Goal: Navigation & Orientation: Find specific page/section

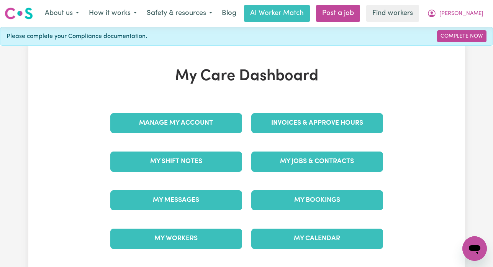
click at [203, 189] on div "My Messages" at bounding box center [176, 200] width 141 height 38
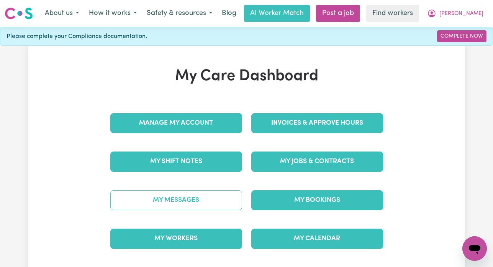
click at [196, 197] on link "My Messages" at bounding box center [176, 200] width 132 height 20
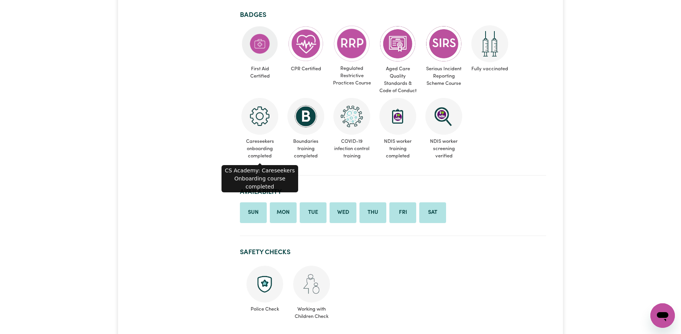
scroll to position [599, 0]
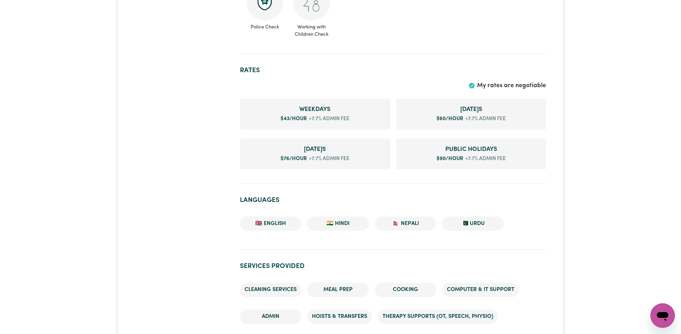
scroll to position [485, 0]
